Goal: Check status: Check status

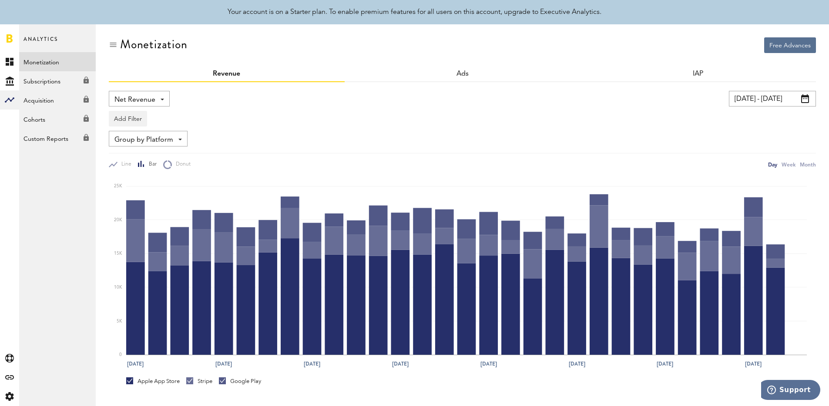
click at [391, 128] on div "Net Revenue Net Revenue Gross Revenue Profit [DATE] - [DATE] Last 30 days Last …" at bounding box center [462, 130] width 707 height 78
click at [150, 93] on span "Net Revenue" at bounding box center [134, 100] width 41 height 15
click at [211, 94] on div "Net Revenue Net Revenue Gross Revenue Profit" at bounding box center [279, 99] width 341 height 16
click at [787, 165] on div "Week" at bounding box center [789, 164] width 14 height 9
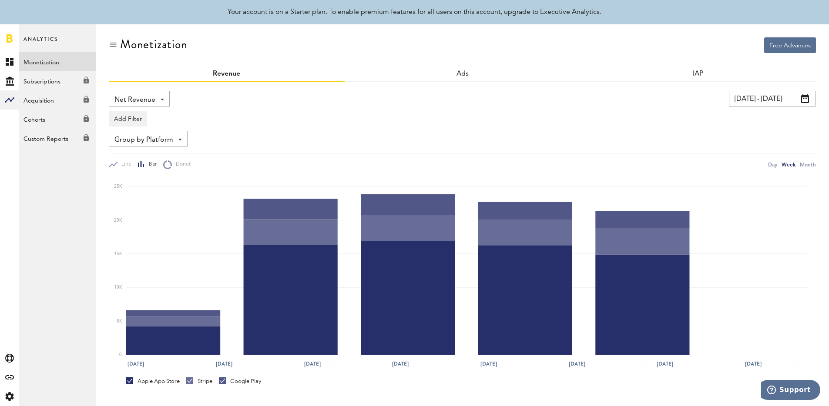
click at [762, 81] on div "IAP" at bounding box center [698, 75] width 236 height 16
click at [768, 95] on input "[DATE] - [DATE]" at bounding box center [772, 99] width 87 height 16
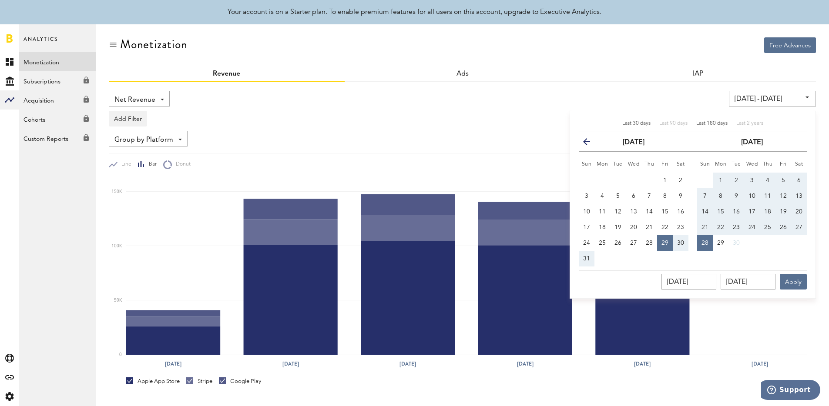
click at [715, 122] on span "Last 180 days" at bounding box center [711, 123] width 31 height 5
type input "[DATE] - [DATE]"
type input "[DATE]"
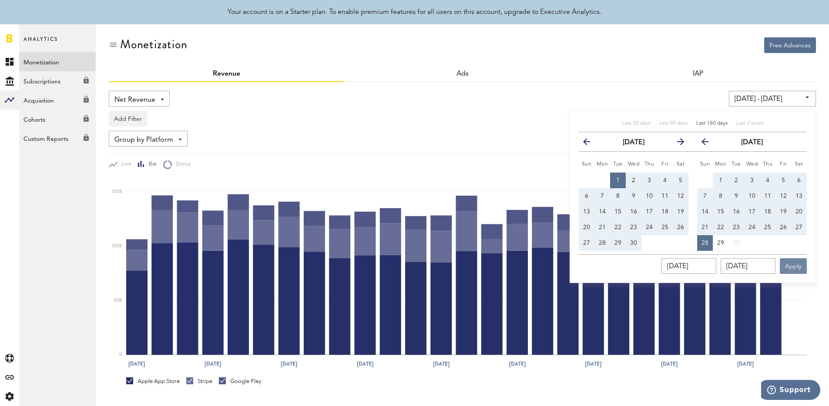
click at [784, 274] on button "Apply" at bounding box center [793, 266] width 27 height 16
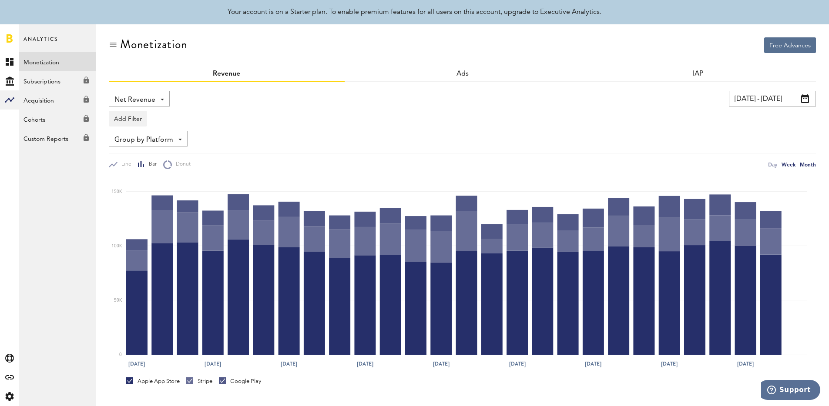
click at [815, 163] on div "Month" at bounding box center [808, 164] width 16 height 9
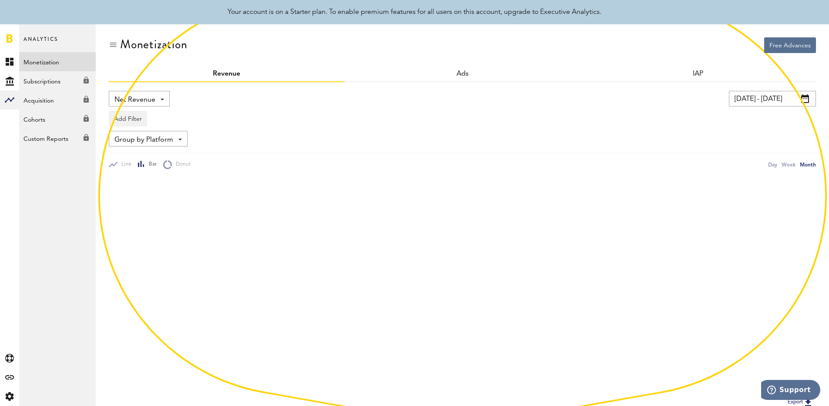
click at [777, 85] on div "Net Revenue Net Revenue Gross Revenue Profit [DATE] - [DATE] Last 30 days Last …" at bounding box center [462, 245] width 707 height 326
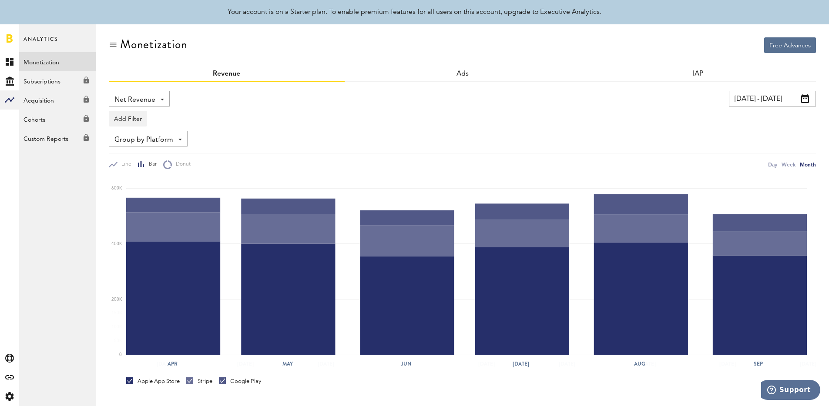
click at [778, 97] on input "[DATE] - [DATE]" at bounding box center [772, 99] width 87 height 16
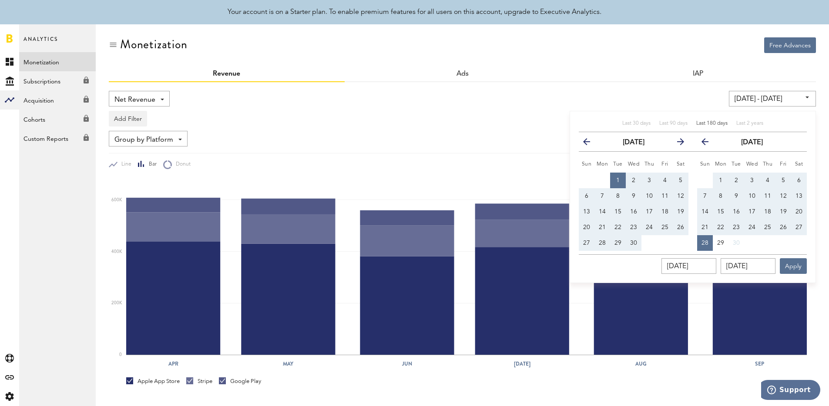
drag, startPoint x: 754, startPoint y: 124, endPoint x: 762, endPoint y: 174, distance: 51.2
click at [754, 124] on span "Last 2 years" at bounding box center [749, 123] width 27 height 5
type input "[DATE] - [DATE]"
type input "[DATE]"
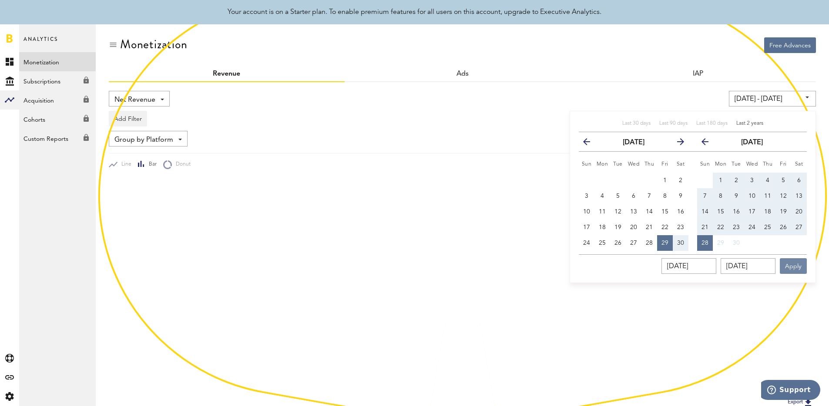
click at [803, 265] on button "Apply" at bounding box center [793, 266] width 27 height 16
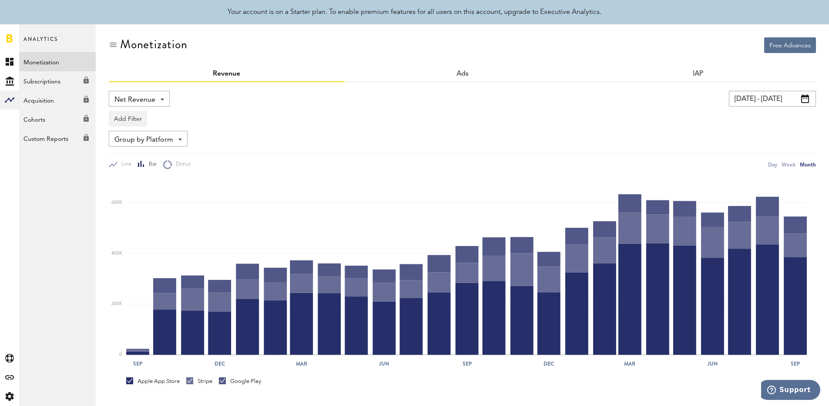
click at [812, 260] on icon "Sep Dec Mar Jun Sep Dec Mar Jun Sep 0 200K 400K 600K" at bounding box center [462, 270] width 707 height 203
click at [777, 100] on input "[DATE] - [DATE]" at bounding box center [772, 99] width 87 height 16
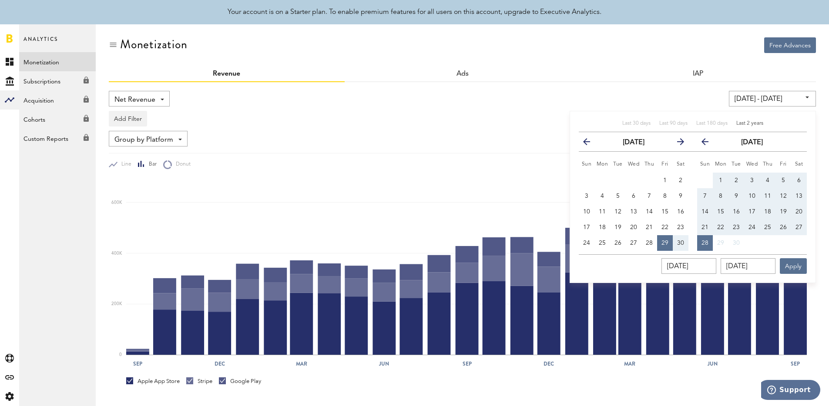
click at [751, 122] on span "Last 2 years" at bounding box center [749, 123] width 27 height 5
click at [780, 120] on div "Last 30 days Last 90 days Last 180 days Last 2 years" at bounding box center [693, 126] width 228 height 12
click at [590, 144] on icon "button" at bounding box center [590, 144] width 0 height 0
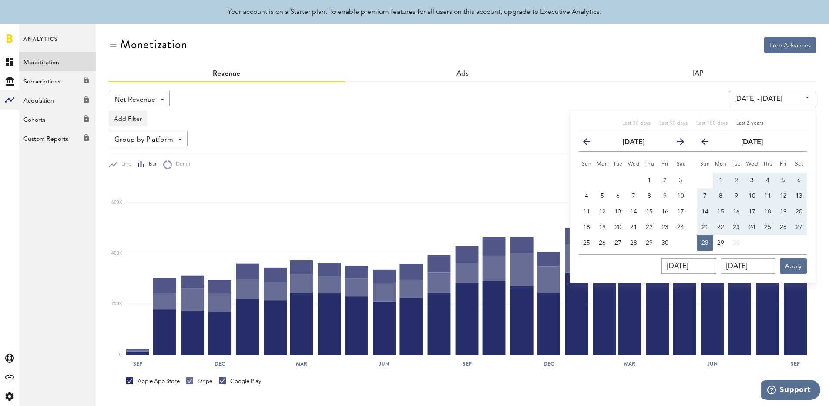
click at [590, 144] on icon "button" at bounding box center [590, 144] width 0 height 0
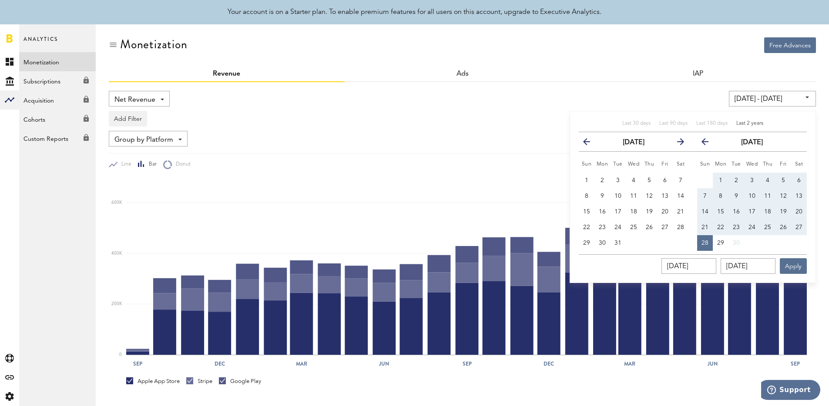
click at [590, 144] on icon "button" at bounding box center [590, 144] width 0 height 0
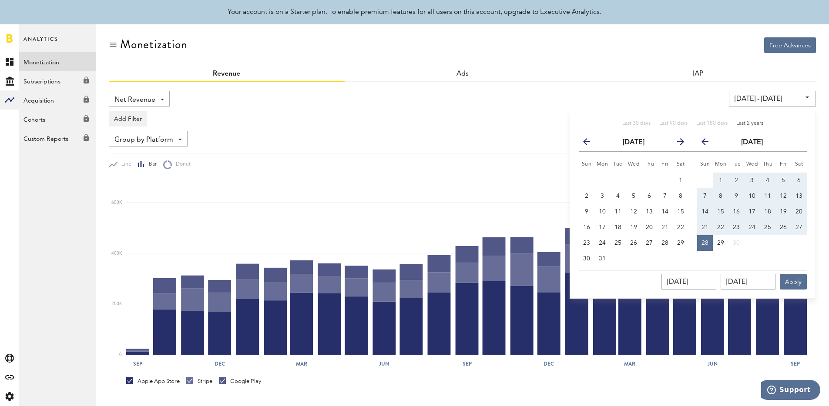
click at [590, 144] on icon "button" at bounding box center [590, 144] width 0 height 0
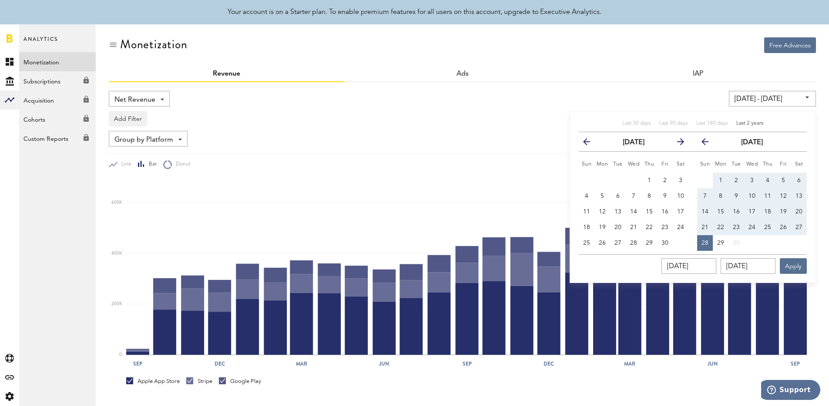
click at [590, 144] on icon "button" at bounding box center [590, 144] width 0 height 0
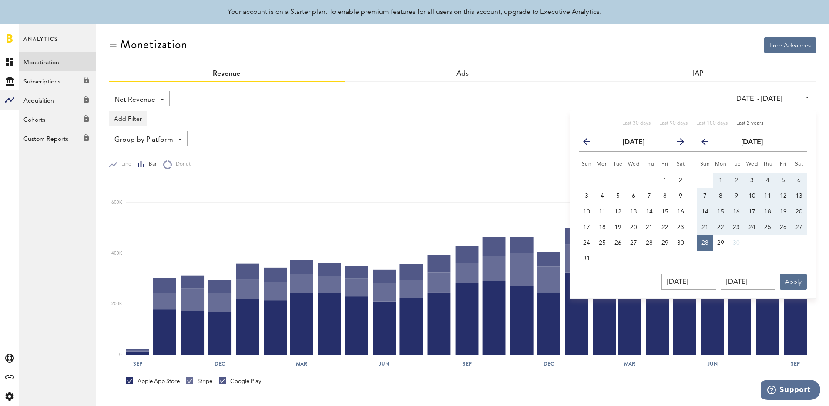
click at [590, 144] on icon "button" at bounding box center [590, 144] width 0 height 0
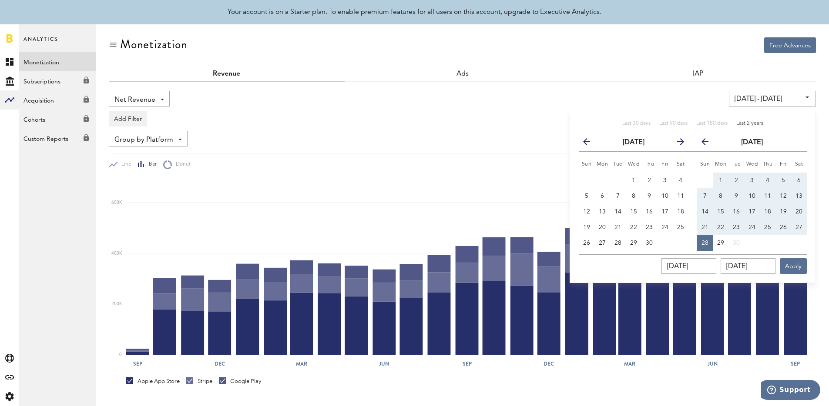
click at [590, 144] on icon "button" at bounding box center [590, 144] width 0 height 0
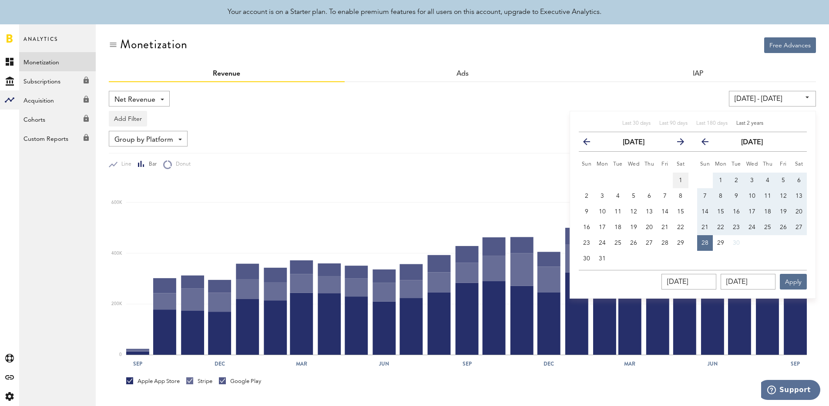
click at [684, 176] on button "1" at bounding box center [681, 181] width 16 height 16
type input "[DATE] - [DATE]"
type input "[DATE]"
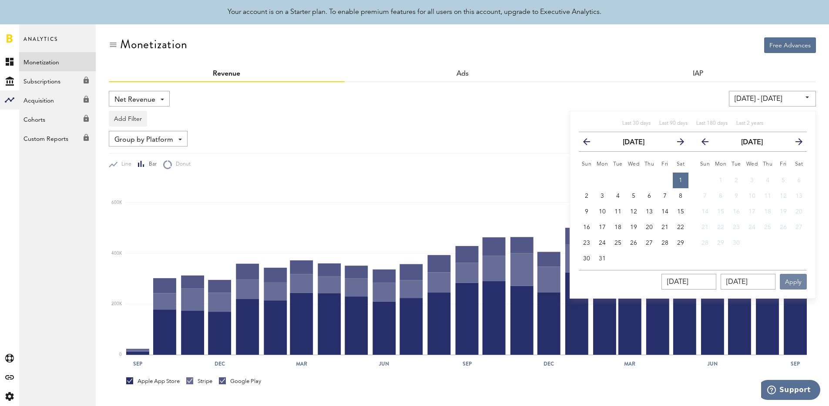
click at [804, 282] on button "Apply" at bounding box center [793, 282] width 27 height 16
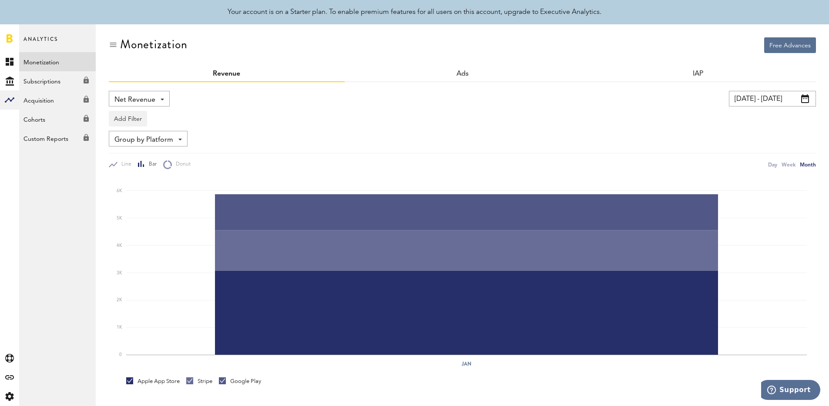
click at [783, 93] on input "[DATE] - [DATE]" at bounding box center [772, 99] width 87 height 16
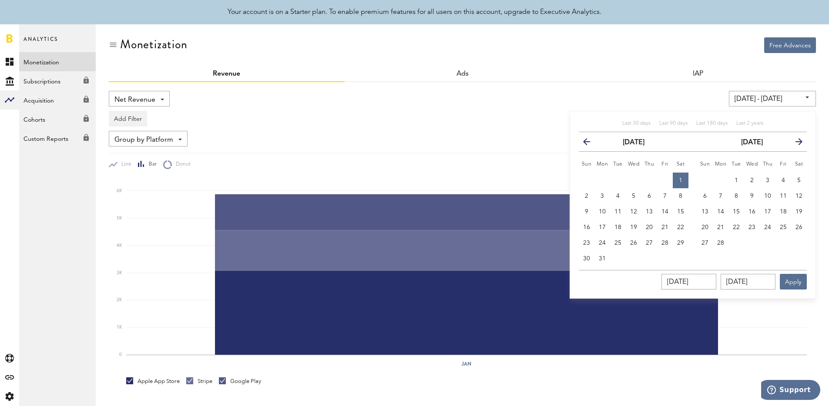
click at [796, 144] on icon "button" at bounding box center [796, 144] width 0 height 0
click at [785, 144] on button "[DATE]" at bounding box center [752, 141] width 78 height 19
click at [769, 141] on button "next" at bounding box center [784, 142] width 40 height 12
click at [776, 140] on button "next" at bounding box center [784, 142] width 40 height 12
click at [784, 144] on icon "button" at bounding box center [784, 144] width 0 height 0
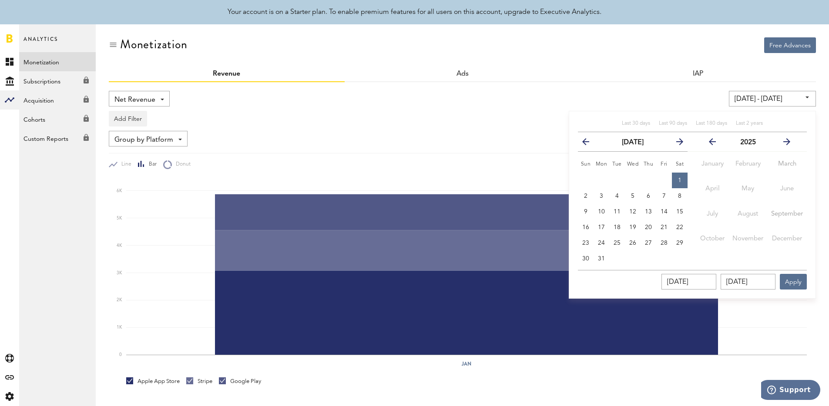
click at [784, 144] on icon "button" at bounding box center [784, 144] width 0 height 0
click at [716, 144] on icon "button" at bounding box center [716, 144] width 0 height 0
click at [748, 121] on span "Last 2 years" at bounding box center [749, 123] width 27 height 5
type input "[DATE] - [DATE]"
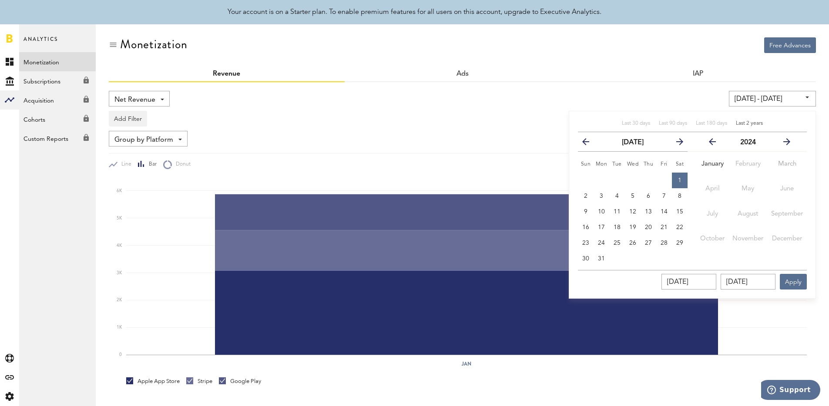
type input "[DATE]"
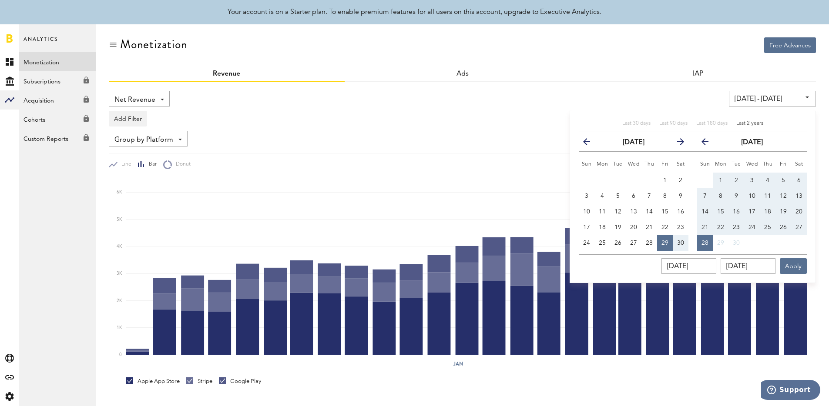
click at [754, 121] on span "Last 2 years" at bounding box center [749, 123] width 27 height 5
click at [795, 271] on button "Apply" at bounding box center [793, 266] width 27 height 16
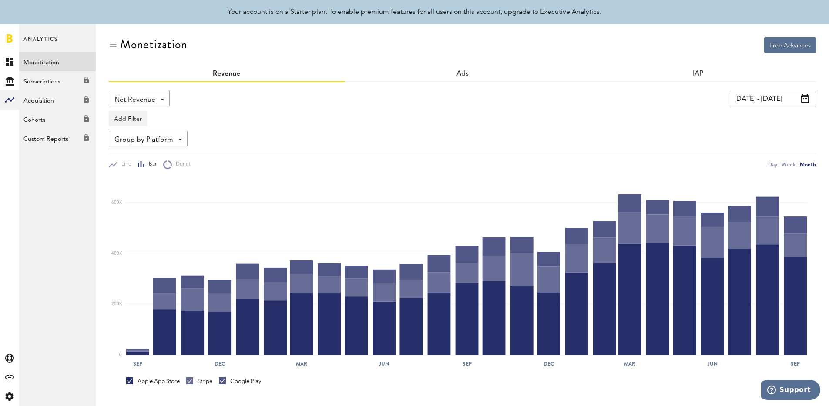
click at [499, 134] on div "Group by Platform Group by Platform Group by Revenue Type Group by App" at bounding box center [462, 139] width 707 height 16
click at [171, 103] on div "Net Revenue Net Revenue Gross Revenue Profit" at bounding box center [279, 99] width 341 height 16
click at [159, 96] on div "Net Revenue Net Revenue Gross Revenue Profit" at bounding box center [139, 99] width 61 height 16
click at [151, 132] on span "Gross Revenue" at bounding box center [139, 135] width 44 height 15
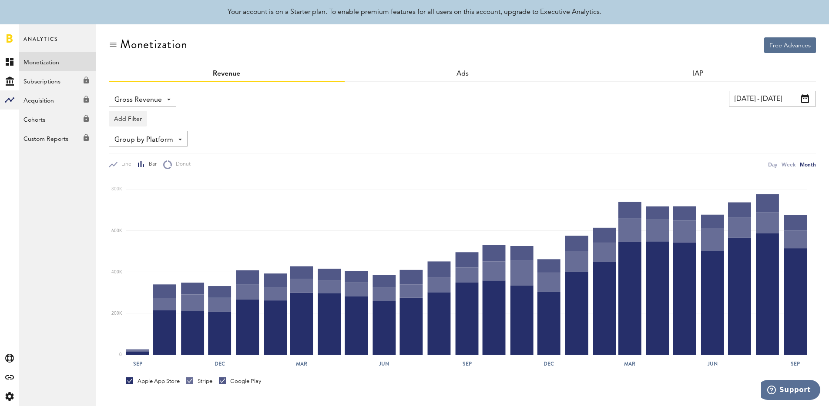
click at [154, 86] on div "Gross Revenue Net Revenue Gross Revenue Profit [DATE] - [DATE] Last 30 days Las…" at bounding box center [462, 285] width 707 height 406
click at [154, 96] on span "Gross Revenue" at bounding box center [137, 100] width 47 height 15
click at [157, 151] on span "Profit" at bounding box center [142, 150] width 50 height 15
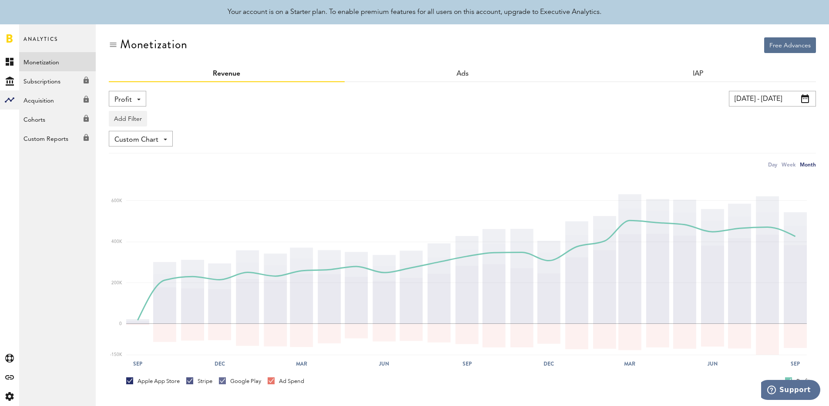
click at [139, 103] on div "Profit Net Revenue Gross Revenue Profit" at bounding box center [127, 99] width 37 height 16
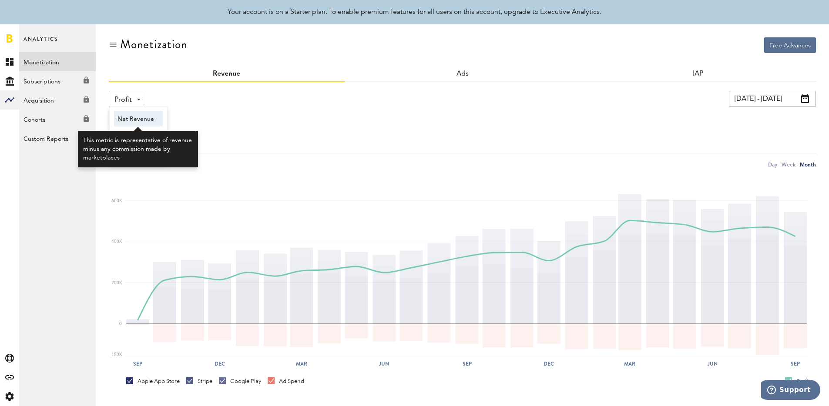
click at [140, 118] on span "Net Revenue" at bounding box center [138, 119] width 42 height 15
